Goal: Information Seeking & Learning: Learn about a topic

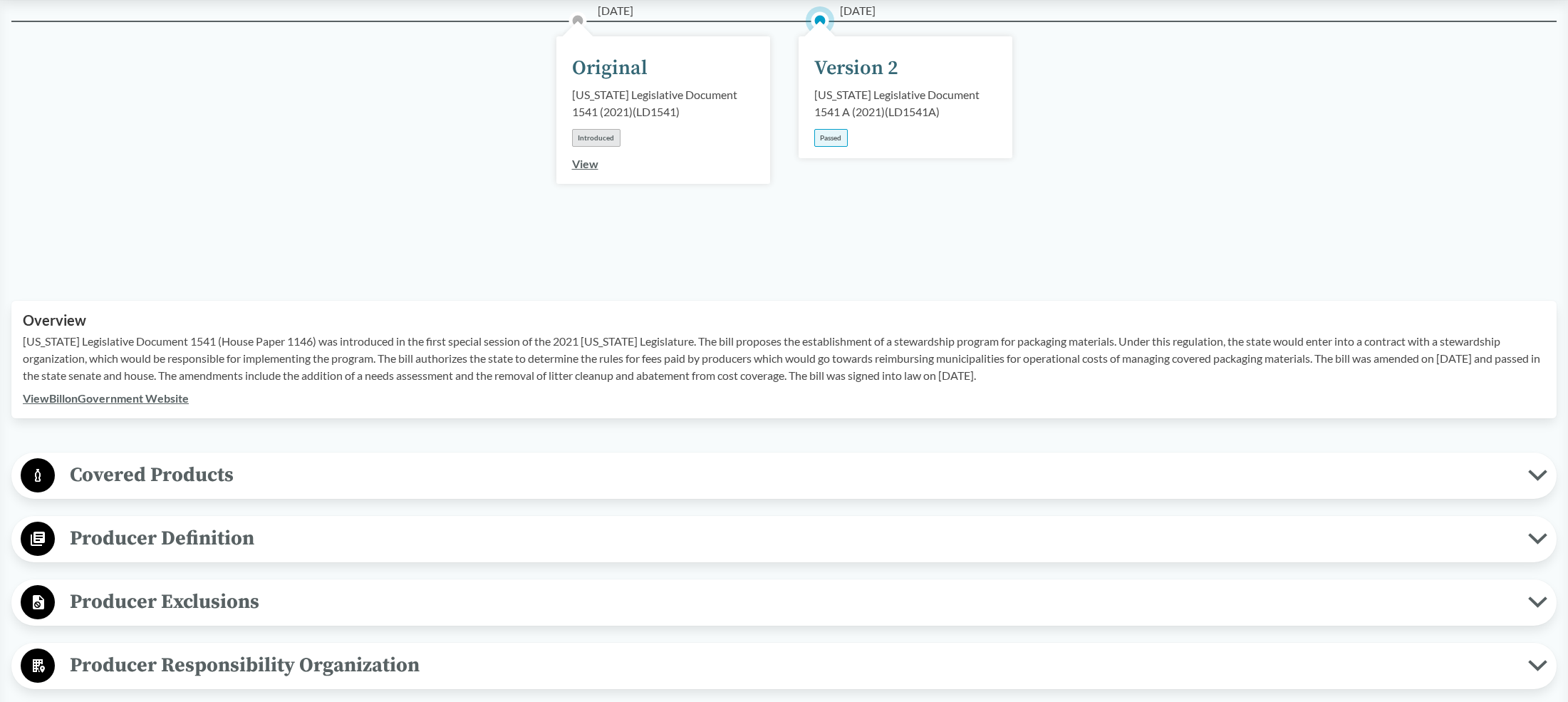
scroll to position [226, 0]
click at [174, 457] on span "Covered Products" at bounding box center [791, 473] width 1473 height 32
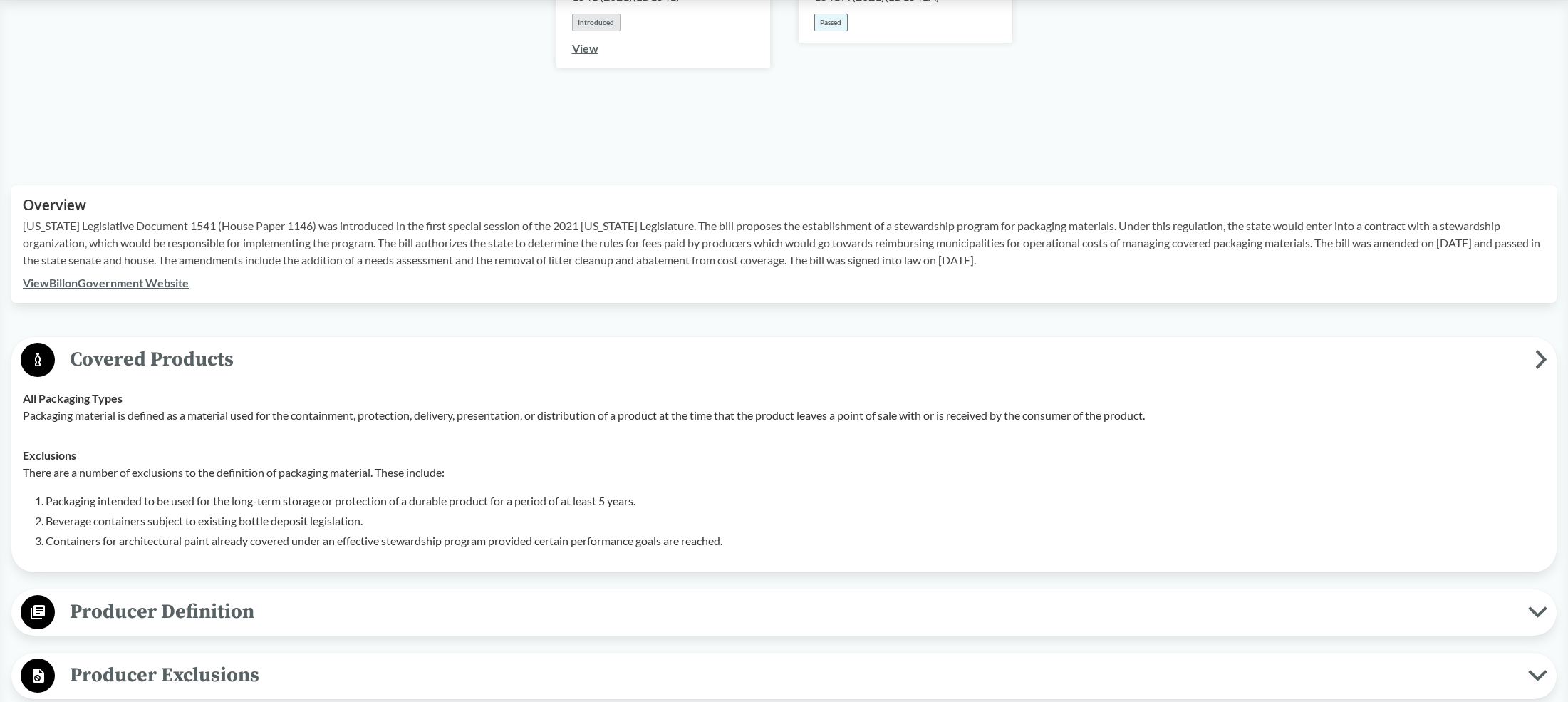
scroll to position [340, 0]
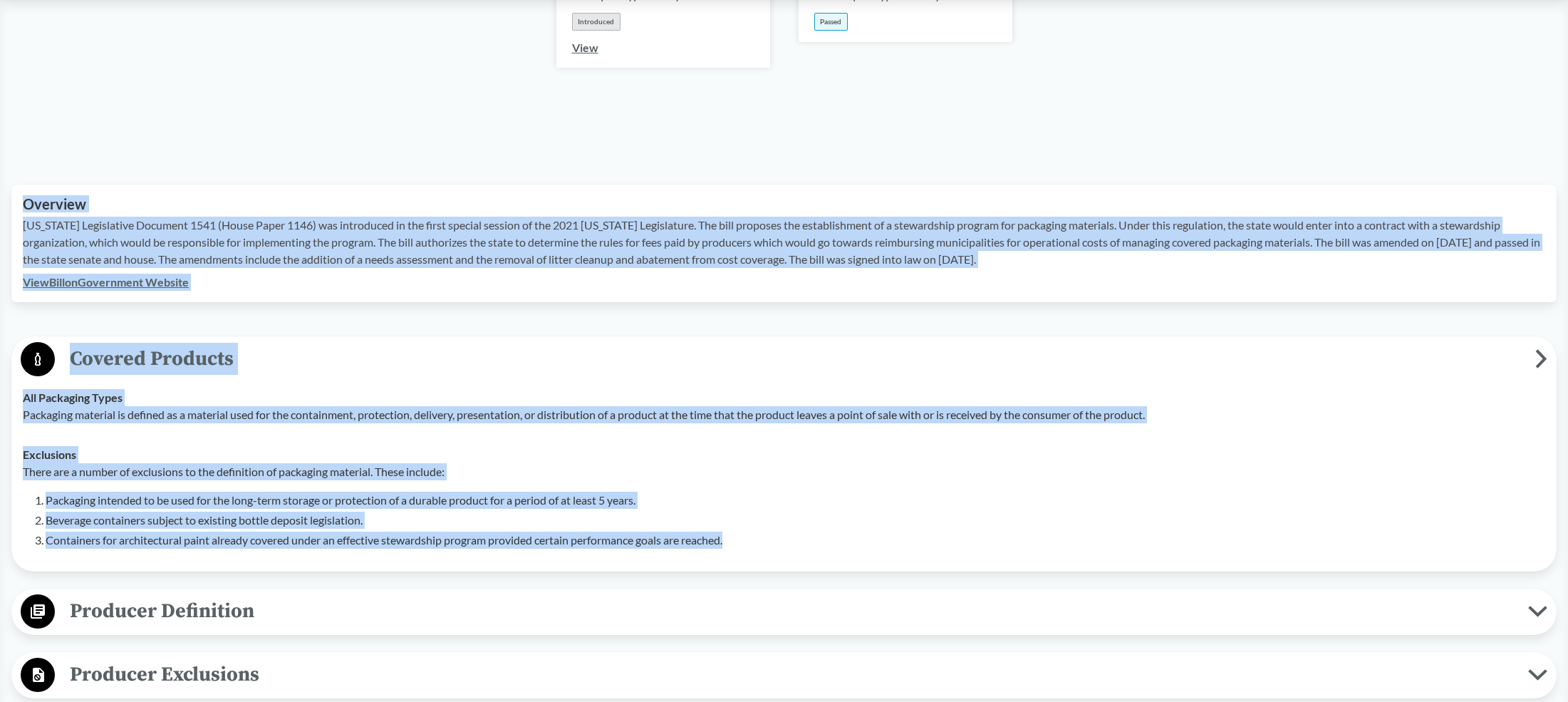
drag, startPoint x: 767, startPoint y: 527, endPoint x: 37, endPoint y: 165, distance: 814.8
click at [38, 165] on div "‹ Back to results [US_STATE] Legislative Document 1541 A (2021) - ( Passed ) ME…" at bounding box center [784, 676] width 1568 height 1820
click at [194, 659] on span "Producer Exclusions" at bounding box center [791, 674] width 1473 height 32
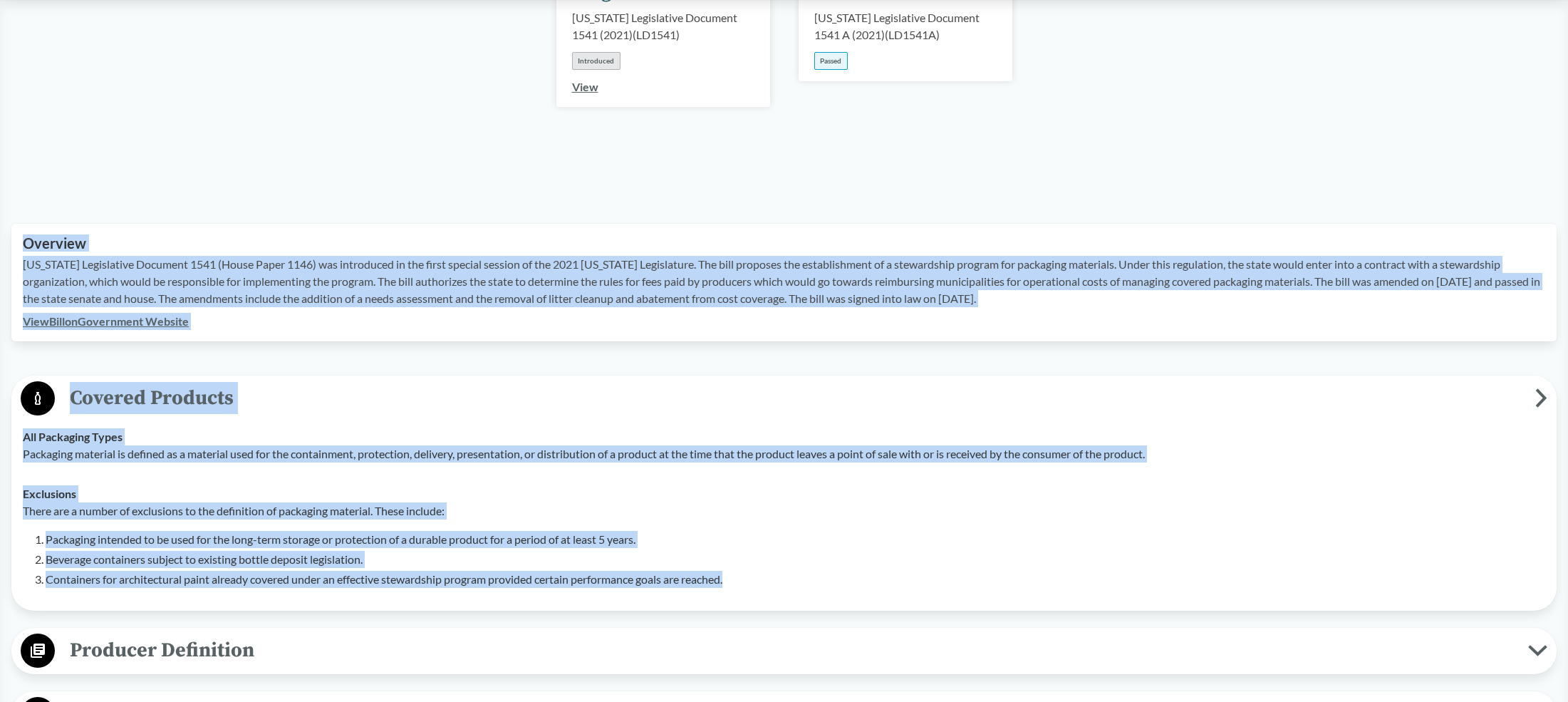
scroll to position [0, 0]
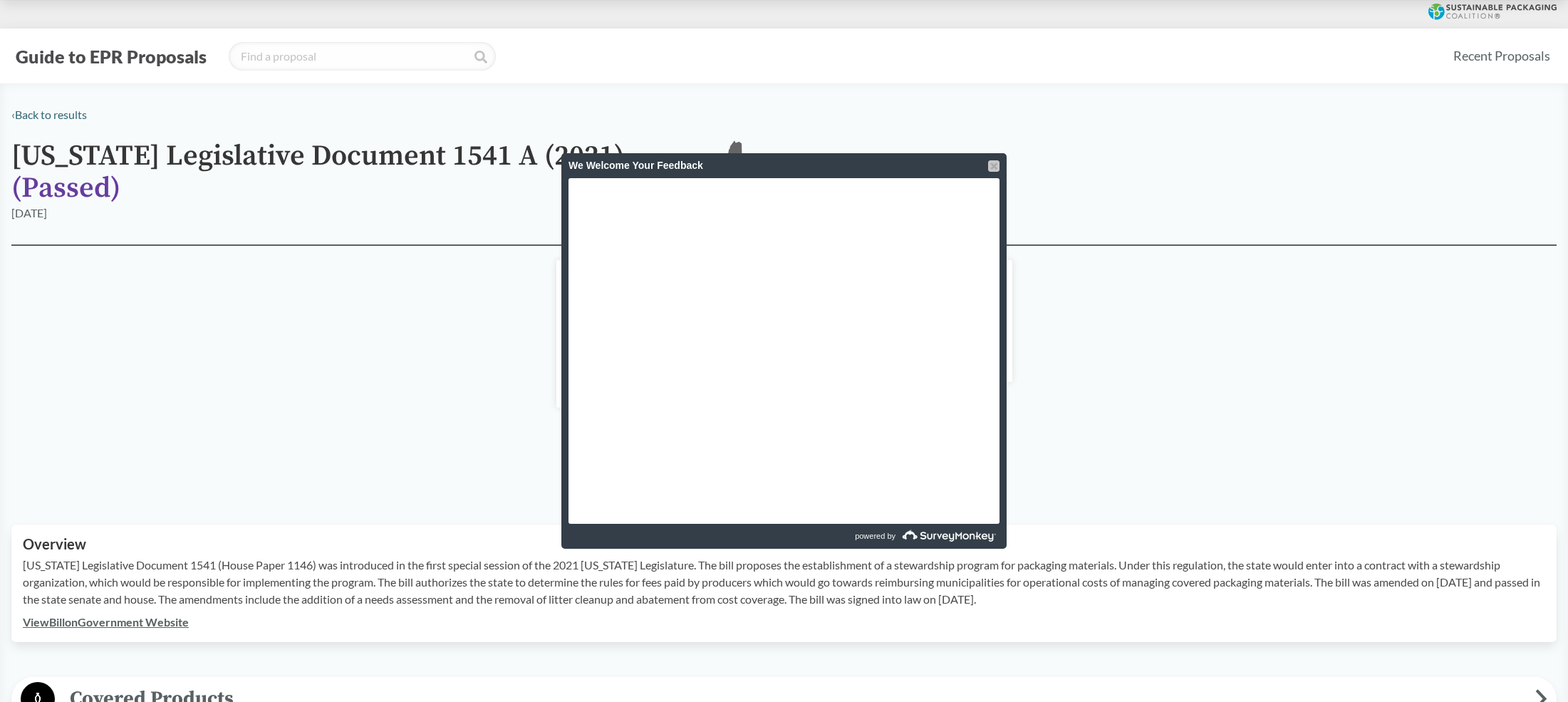
click at [995, 165] on div at bounding box center [994, 166] width 11 height 11
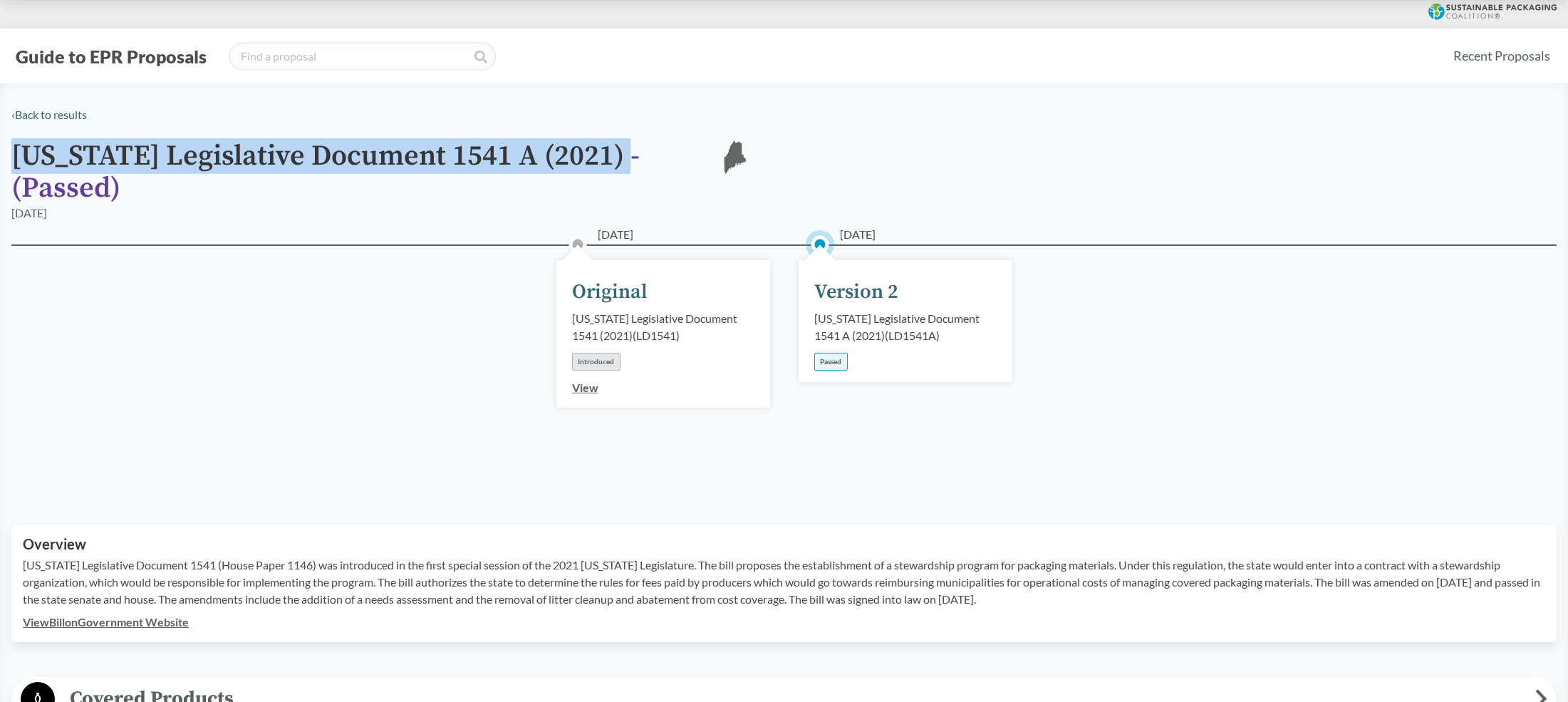
drag, startPoint x: 553, startPoint y: 154, endPoint x: 46, endPoint y: 138, distance: 507.3
click at [46, 140] on h1 "[US_STATE] Legislative Document 1541 A (2021) - ( Passed )" at bounding box center [353, 172] width 684 height 64
drag, startPoint x: 133, startPoint y: 152, endPoint x: 221, endPoint y: 151, distance: 88.0
click at [133, 152] on h1 "[US_STATE] Legislative Document 1541 A (2021) - ( Passed )" at bounding box center [353, 172] width 684 height 64
drag, startPoint x: 555, startPoint y: 160, endPoint x: 4, endPoint y: 150, distance: 551.1
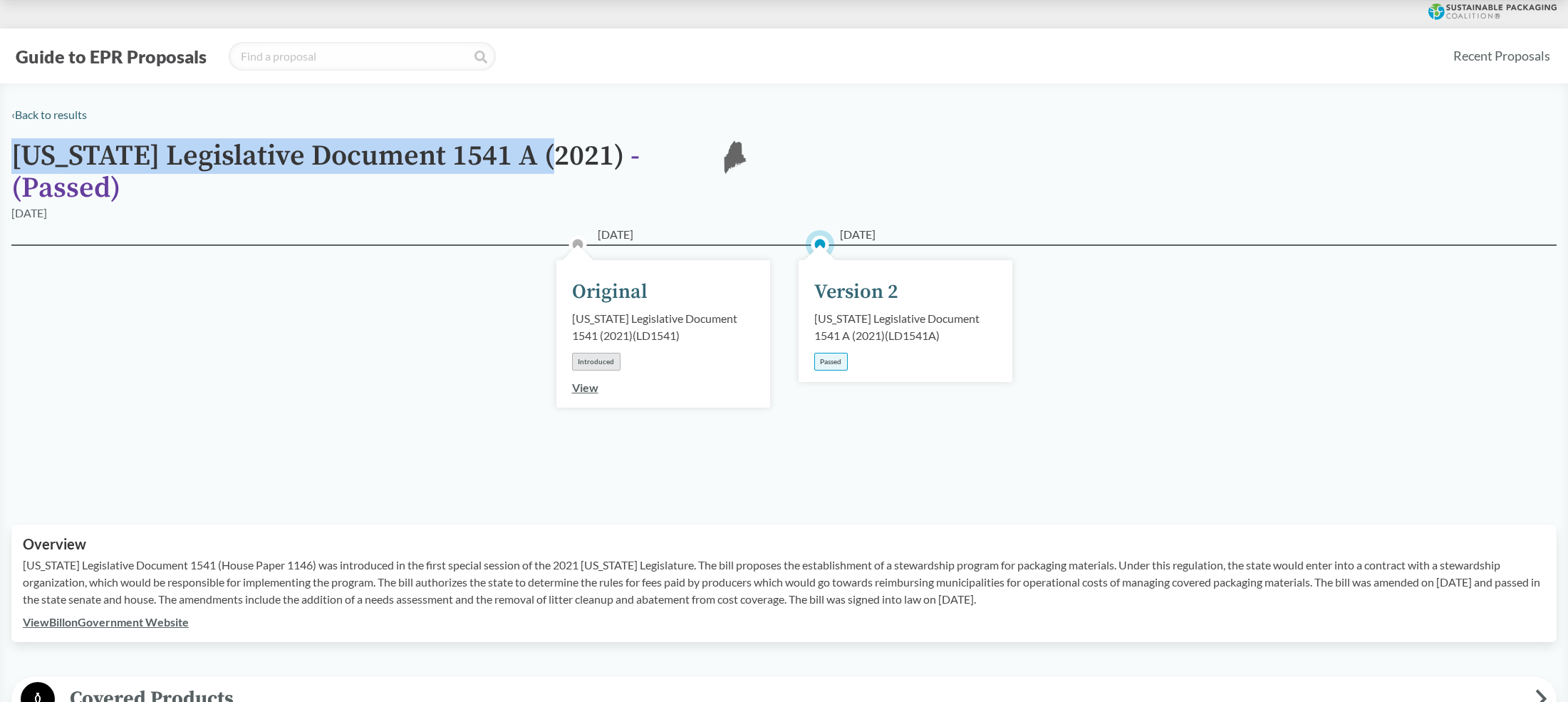
copy h1 "[US_STATE] Legislative Document 1541 A (2021)"
